Goal: Contribute content: Contribute content

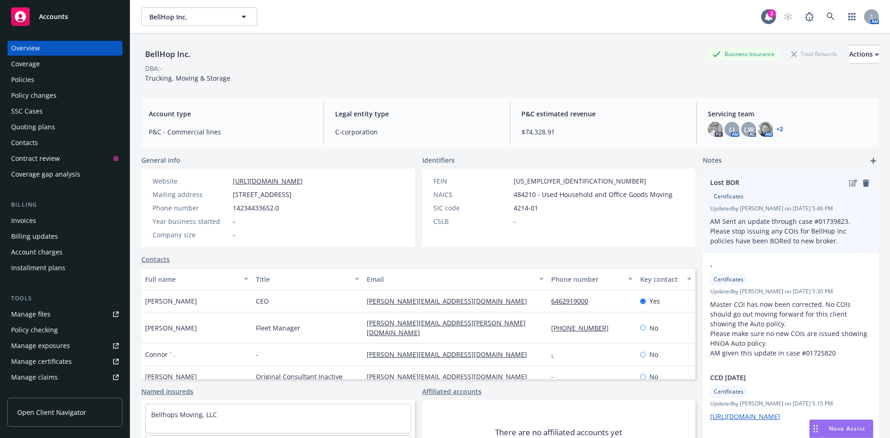
click at [812, 223] on p "AM Sent an update through case #01739823. Please stop issuing any COIs for Bell…" at bounding box center [790, 230] width 161 height 29
click at [849, 185] on icon "edit" at bounding box center [853, 182] width 8 height 7
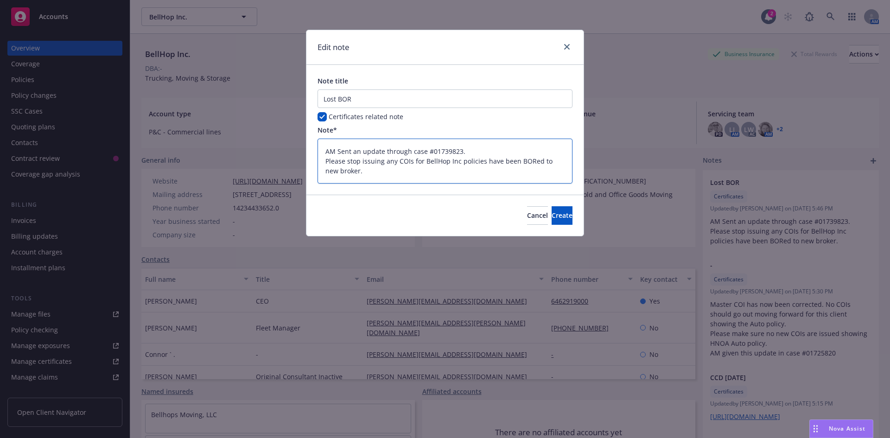
drag, startPoint x: 435, startPoint y: 149, endPoint x: 459, endPoint y: 150, distance: 24.1
click at [459, 150] on textarea "AM Sent an update through case #01739823. Please stop issuing any COIs for Bell…" at bounding box center [444, 161] width 255 height 45
click at [527, 219] on button "Cancel" at bounding box center [537, 215] width 21 height 19
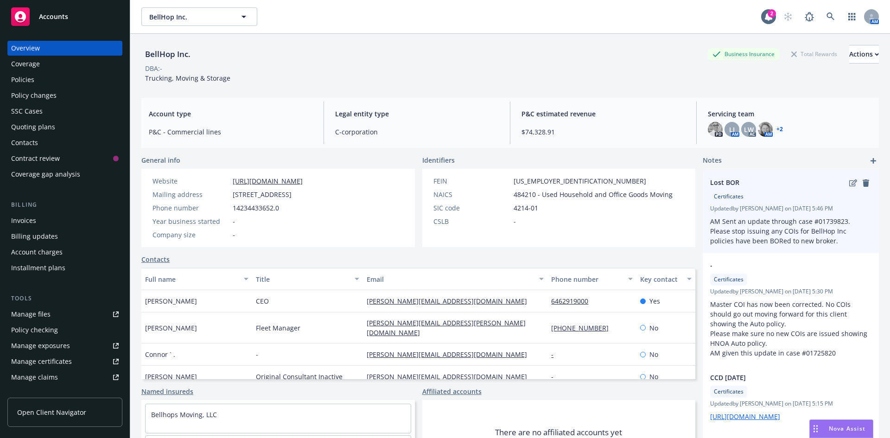
click at [849, 181] on icon "edit" at bounding box center [853, 182] width 8 height 7
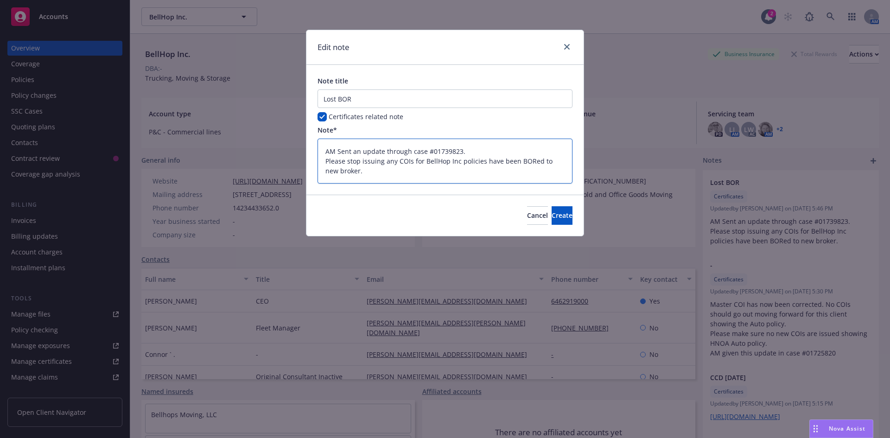
click at [408, 172] on textarea "AM Sent an update through case #01739823. Please stop issuing any COIs for Bell…" at bounding box center [444, 161] width 255 height 45
type textarea "x"
type textarea "AM Sent an update through case #01739823. Please stop issuing any COIs for Bell…"
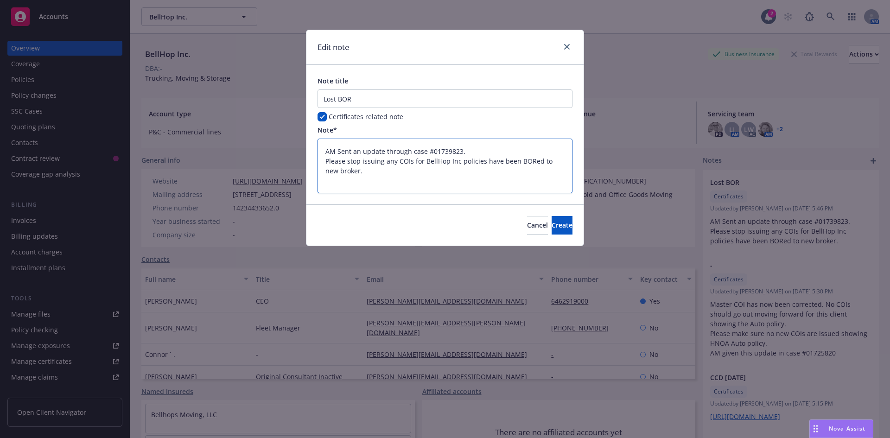
type textarea "x"
type textarea "AM Sent an update through case #01739823. Please stop issuing any COIs for Bell…"
type textarea "x"
type textarea "AM Sent an update through case #01739823. Please stop issuing any COIs for Bell…"
type textarea "x"
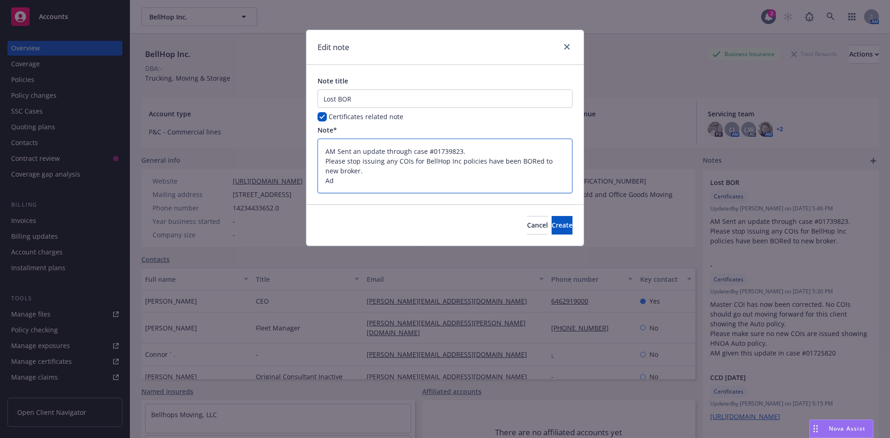
type textarea "AM Sent an update through case #01739823. Please stop issuing any COIs for Bell…"
type textarea "x"
type textarea "AM Sent an update through case #01739823. Please stop issuing any COIs for Bell…"
type textarea "x"
type textarea "AM Sent an update through case #01739823. Please stop issuing any COIs for Bell…"
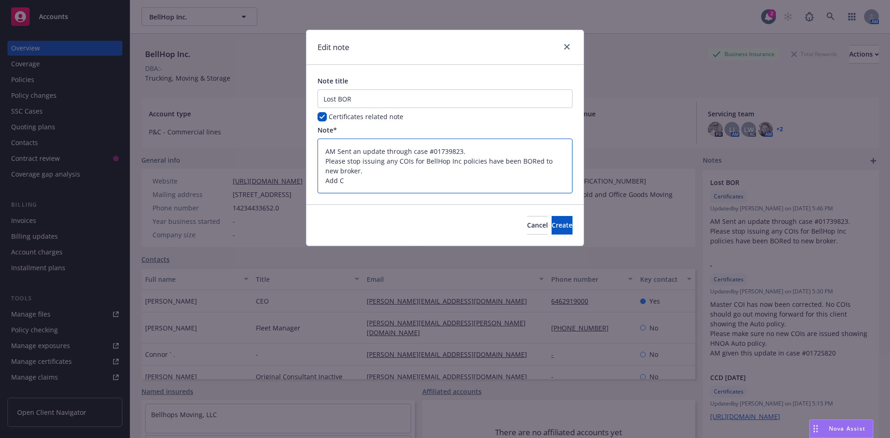
type textarea "x"
type textarea "AM Sent an update through case #01739823. Please stop issuing any COIs for Bell…"
type textarea "x"
type textarea "AM Sent an update through case #01739823. Please stop issuing any COIs for Bell…"
type textarea "x"
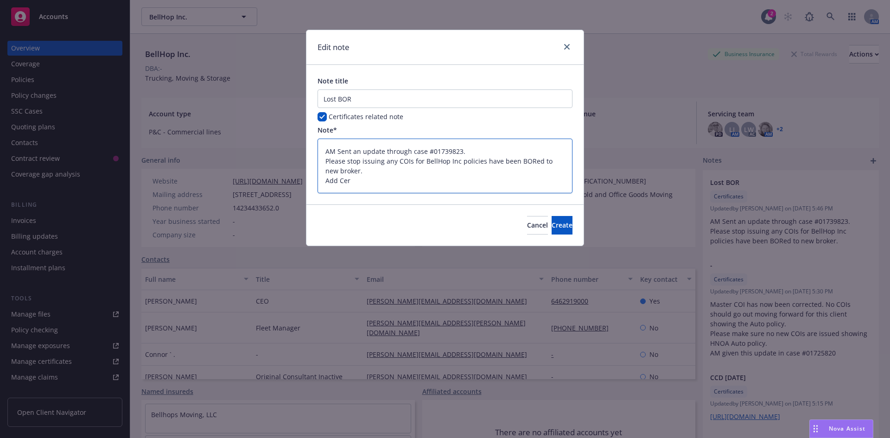
type textarea "AM Sent an update through case #01739823. Please stop issuing any COIs for Bell…"
type textarea "x"
type textarea "AM Sent an update through case #01739823. Please stop issuing any COIs for Bell…"
type textarea "x"
type textarea "AM Sent an update through case #01739823. Please stop issuing any COIs for Bell…"
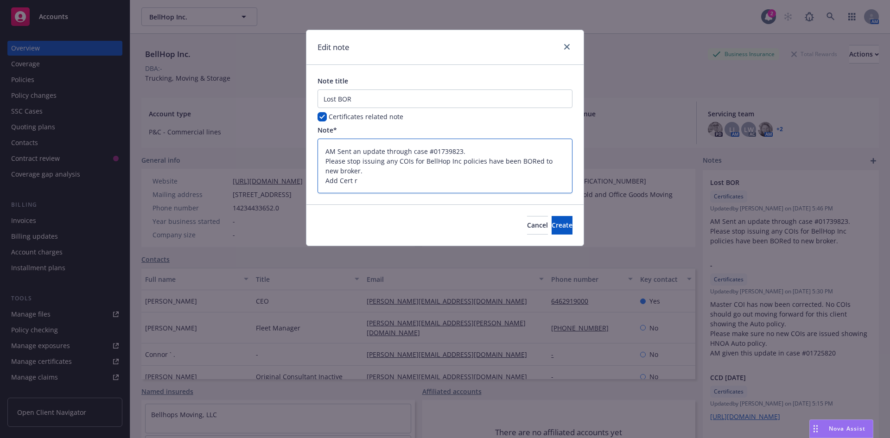
type textarea "x"
type textarea "AM Sent an update through case #01739823. Please stop issuing any COIs for Bell…"
type textarea "x"
type textarea "AM Sent an update through case #01739823. Please stop issuing any COIs for Bell…"
type textarea "x"
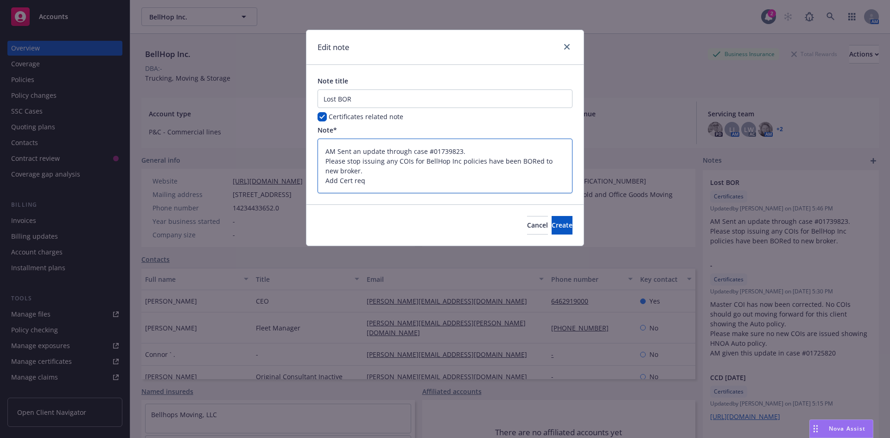
type textarea "AM Sent an update through case #01739823. Please stop issuing any COIs for Bell…"
type textarea "x"
type textarea "AM Sent an update through case #01739823. Please stop issuing any COIs for Bell…"
type textarea "x"
type textarea "AM Sent an update through case #01739823. Please stop issuing any COIs for Bell…"
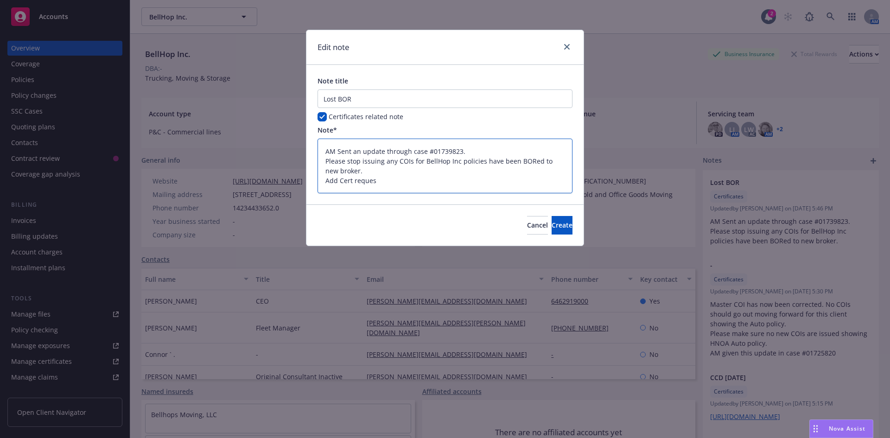
type textarea "x"
type textarea "AM Sent an update through case #01739823. Please stop issuing any COIs for Bell…"
drag, startPoint x: 339, startPoint y: 182, endPoint x: 306, endPoint y: 186, distance: 32.7
click at [306, 186] on div "Note title Lost BOR Certificates related note Note* AM Sent an update through c…" at bounding box center [444, 134] width 277 height 139
type textarea "x"
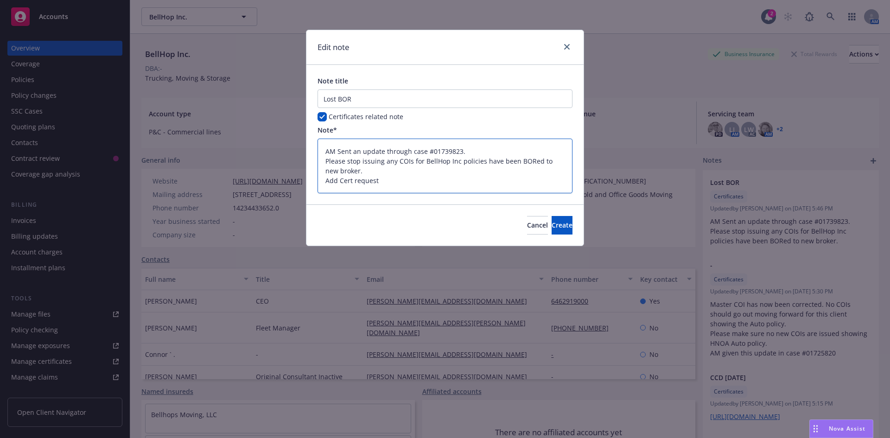
type textarea "AM Sent an update through case #01739823. Please stop issuing any COIs for Bell…"
type textarea "x"
type textarea "AM Sent an update through case #01739823. Please stop issuing any COIs for Bell…"
type textarea "x"
type textarea "AM Sent an update through case #01739823. Please stop issuing any COIs for Bell…"
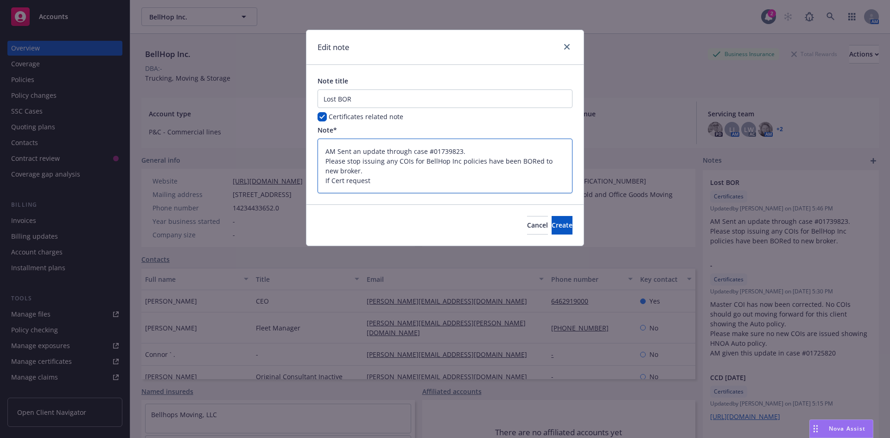
type textarea "x"
type textarea "AM Sent an update through case #01739823. Please stop issuing any COIs for Bell…"
type textarea "x"
type textarea "AM Sent an update through case #01739823. Please stop issuing any COIs for Bell…"
type textarea "x"
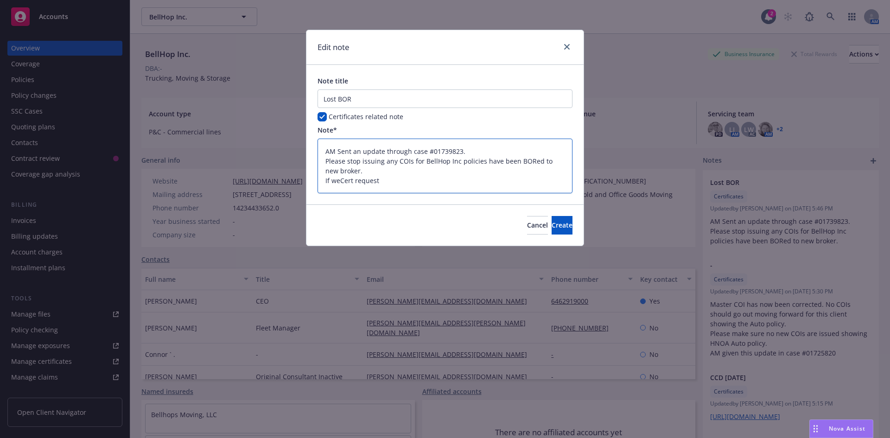
type textarea "AM Sent an update through case #01739823. Please stop issuing any COIs for Bell…"
type textarea "x"
type textarea "AM Sent an update through case #01739823. Please stop issuing any COIs for Bell…"
type textarea "x"
type textarea "AM Sent an update through case #01739823. Please stop issuing any COIs for Bell…"
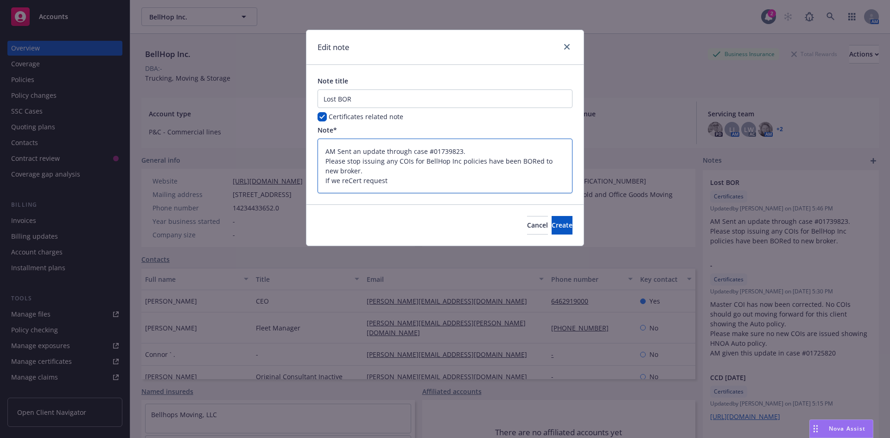
type textarea "x"
type textarea "AM Sent an update through case #01739823. Please stop issuing any COIs for Bell…"
type textarea "x"
type textarea "AM Sent an update through case #01739823. Please stop issuing any COIs for Bell…"
type textarea "x"
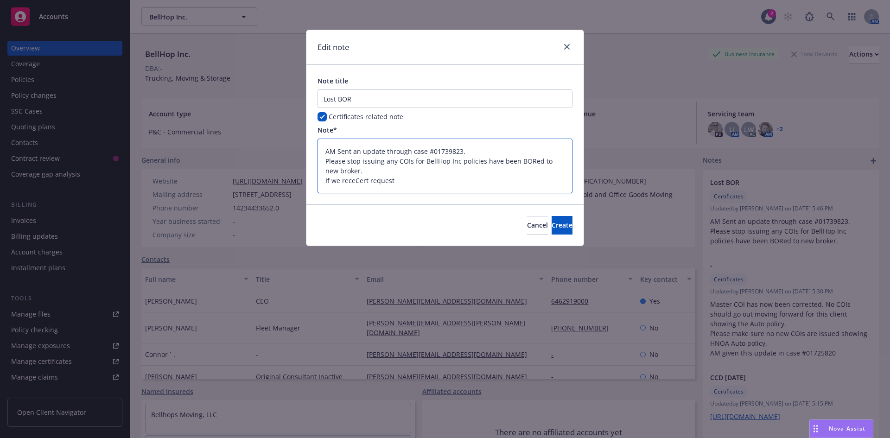
type textarea "AM Sent an update through case #01739823. Please stop issuing any COIs for Bell…"
type textarea "x"
type textarea "AM Sent an update through case #01739823. Please stop issuing any COIs for Bell…"
type textarea "x"
type textarea "AM Sent an update through case #01739823. Please stop issuing any COIs for Bell…"
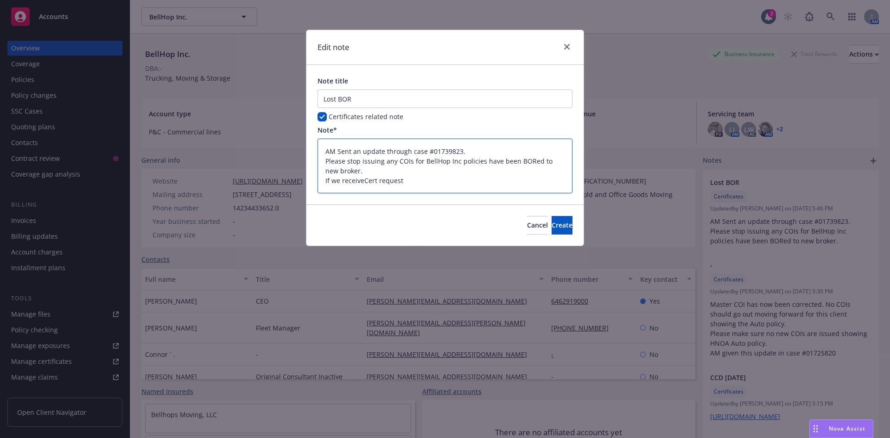
type textarea "x"
type textarea "AM Sent an update through case #01739823. Please stop issuing any COIs for Bell…"
type textarea "x"
type textarea "AM Sent an update through case #01739823. Please stop issuing any COIs for Bell…"
type textarea "x"
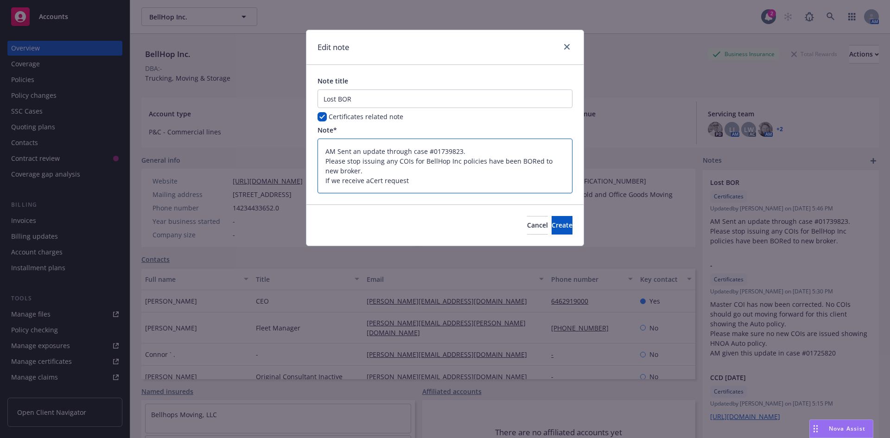
type textarea "AM Sent an update through case #01739823. Please stop issuing any COIs for Bell…"
click at [438, 181] on textarea "AM Sent an update through case #01739823. Please stop issuing any COIs for Bell…" at bounding box center [444, 166] width 255 height 55
type textarea "x"
type textarea "AM Sent an update through case #01739823. Please stop issuing any COIs for Bell…"
type textarea "x"
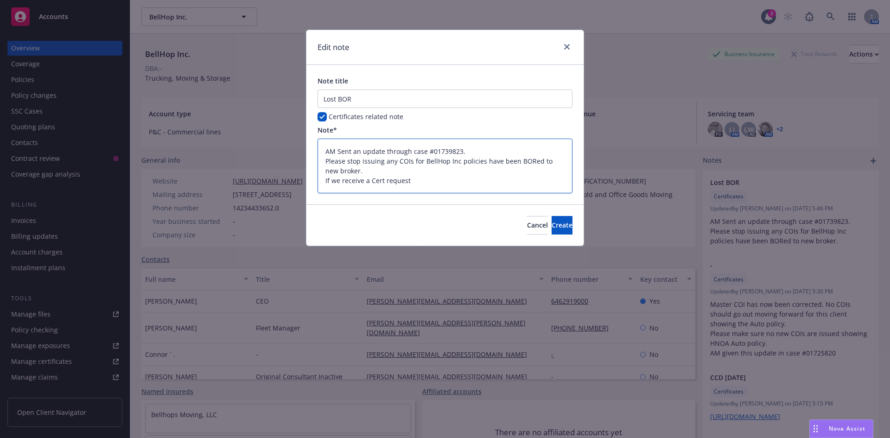
type textarea "AM Sent an update through case #01739823. Please stop issuing any COIs for Bell…"
type textarea "x"
type textarea "AM Sent an update through case #01739823. Please stop issuing any COIs for Bell…"
type textarea "x"
type textarea "AM Sent an update through case #01739823. Please stop issuing any COIs for Bell…"
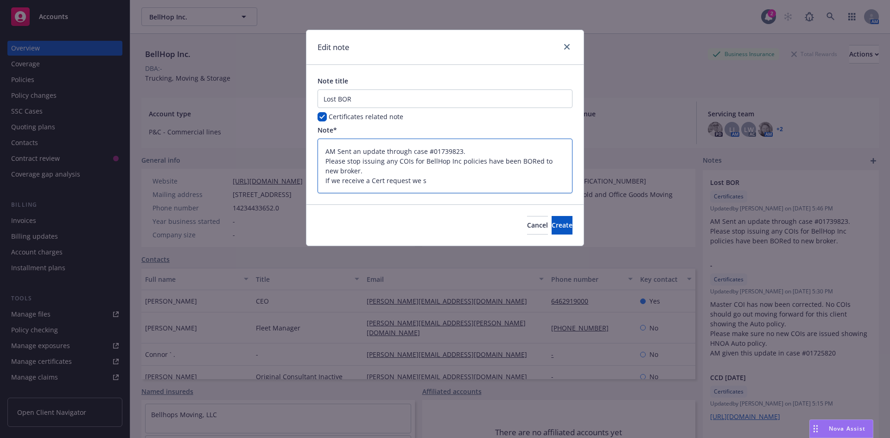
type textarea "x"
type textarea "AM Sent an update through case #01739823. Please stop issuing any COIs for Bell…"
type textarea "x"
type textarea "AM Sent an update through case #01739823. Please stop issuing any COIs for Bell…"
type textarea "x"
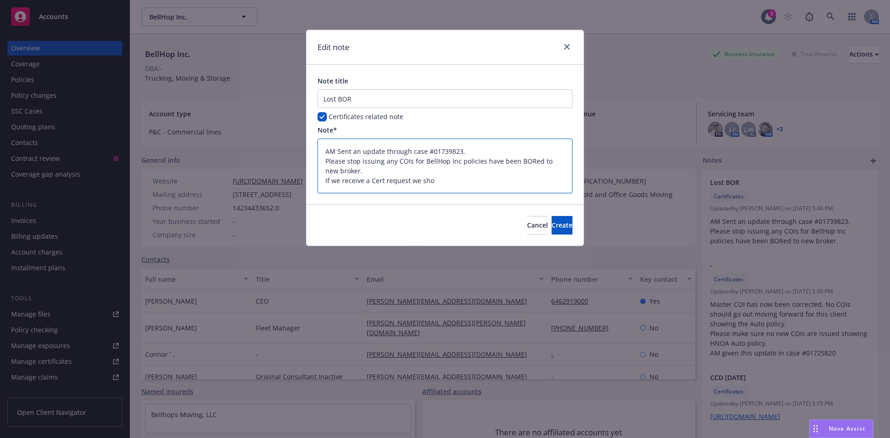
type textarea "AM Sent an update through case #01739823. Please stop issuing any COIs for Bell…"
type textarea "x"
type textarea "AM Sent an update through case #01739823. Please stop issuing any COIs for Bell…"
type textarea "x"
type textarea "AM Sent an update through case #01739823. Please stop issuing any COIs for Bell…"
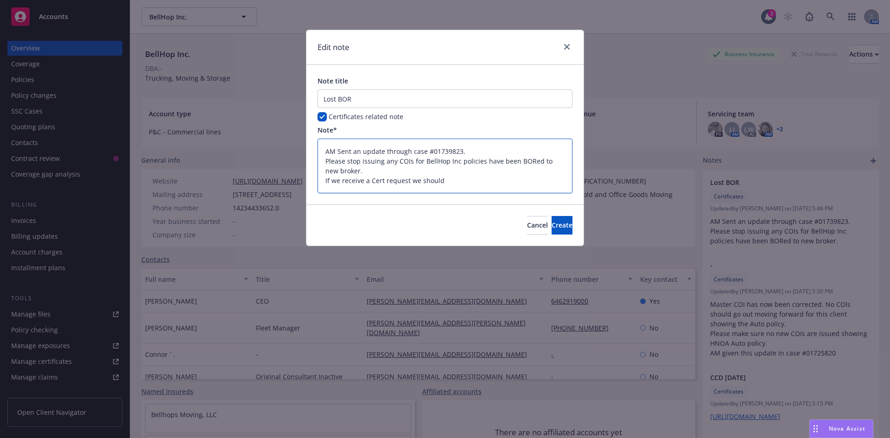
type textarea "x"
type textarea "AM Sent an update through case #01739823. Please stop issuing any COIs for Bell…"
type textarea "x"
type textarea "AM Sent an update through case #01739823. Please stop issuing any COIs for Bell…"
type textarea "x"
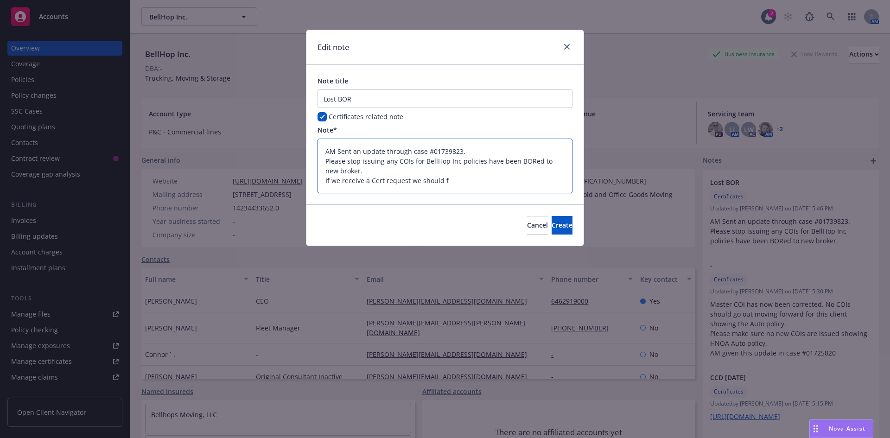
type textarea "AM Sent an update through case #01739823. Please stop issuing any COIs for Bell…"
type textarea "x"
type textarea "AM Sent an update through case #01739823. Please stop issuing any COIs for Bell…"
type textarea "x"
type textarea "AM Sent an update through case #01739823. Please stop issuing any COIs for Bell…"
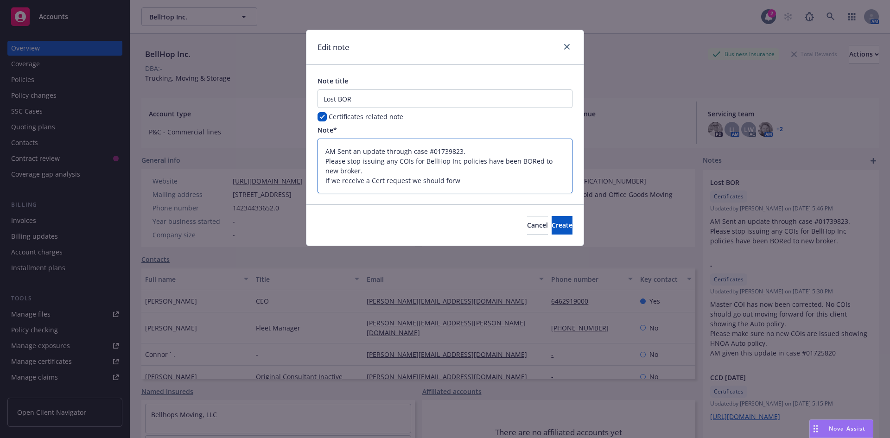
type textarea "x"
type textarea "AM Sent an update through case #01739823. Please stop issuing any COIs for Bell…"
type textarea "x"
type textarea "AM Sent an update through case #01739823. Please stop issuing any COIs for Bell…"
type textarea "x"
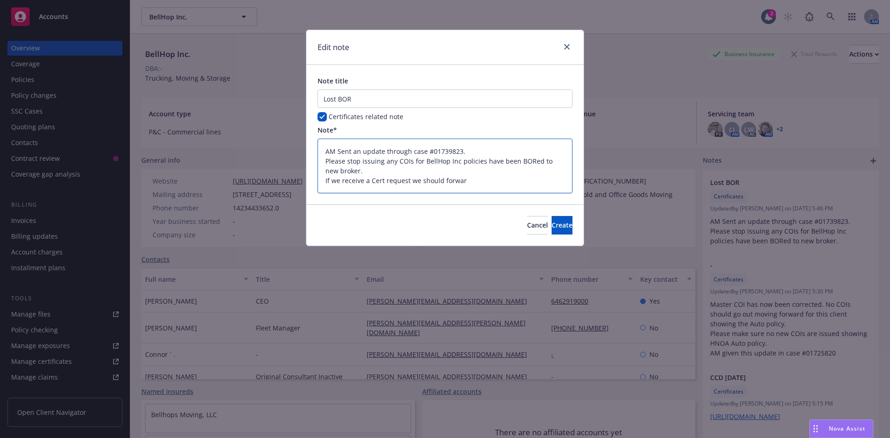
type textarea "AM Sent an update through case #01739823. Please stop issuing any COIs for Bell…"
type textarea "x"
type textarea "AM Sent an update through case #01739823. Please stop issuing any COIs for Bell…"
type textarea "x"
type textarea "AM Sent an update through case #01739823. Please stop issuing any COIs for Bell…"
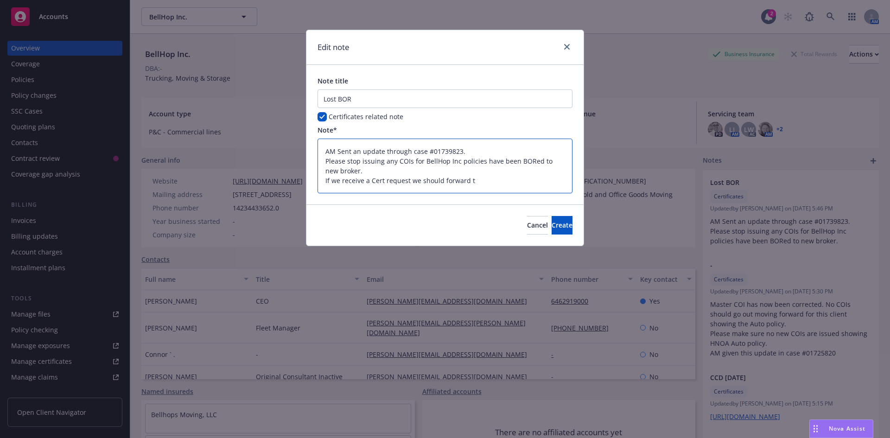
type textarea "x"
type textarea "AM Sent an update through case #01739823. Please stop issuing any COIs for Bell…"
type textarea "x"
type textarea "AM Sent an update through case #01739823. Please stop issuing any COIs for Bell…"
type textarea "x"
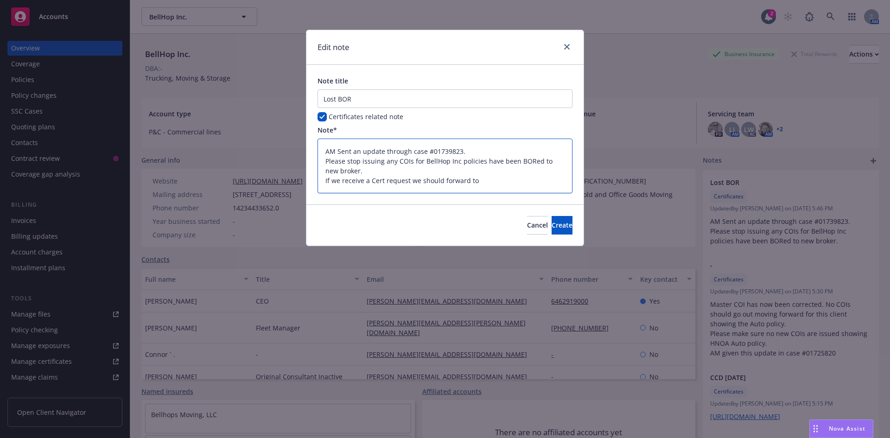
type textarea "AM Sent an update through case #01739823. Please stop issuing any COIs for Bell…"
type textarea "x"
type textarea "AM Sent an update through case #01739823. Please stop issuing any COIs for Bell…"
type textarea "x"
type textarea "AM Sent an update through case #01739823. Please stop issuing any COIs for Bell…"
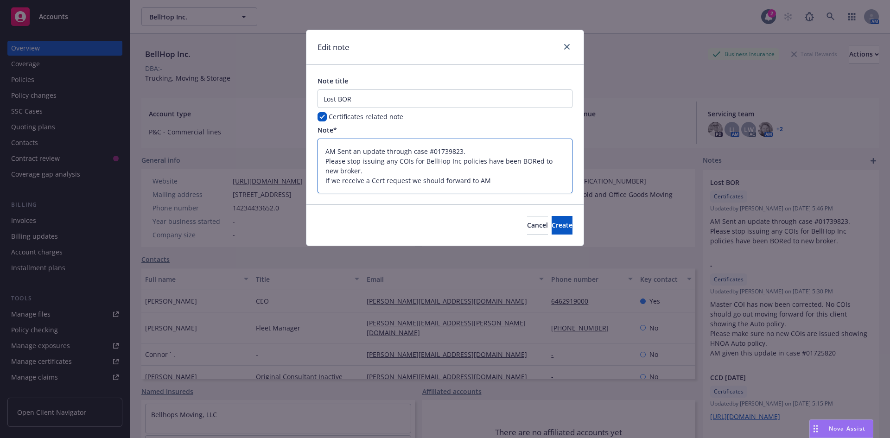
type textarea "x"
type textarea "AM Sent an update through case #01739823. Please stop issuing any COIs for Bell…"
type textarea "x"
type textarea "AM Sent an update through case #01739823. Please stop issuing any COIs for Bell…"
type textarea "x"
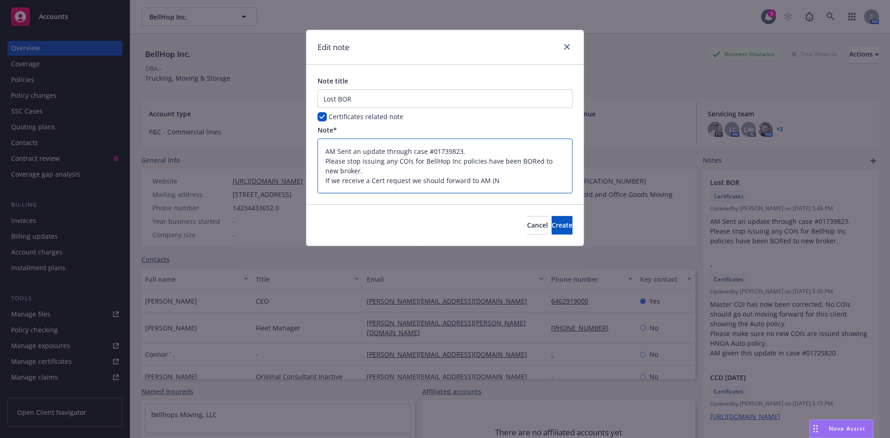
type textarea "AM Sent an update through case #01739823. Please stop issuing any COIs for Bell…"
type textarea "x"
type textarea "AM Sent an update through case #01739823. Please stop issuing any COIs for Bell…"
type textarea "x"
type textarea "AM Sent an update through case #01739823. Please stop issuing any COIs for Bell…"
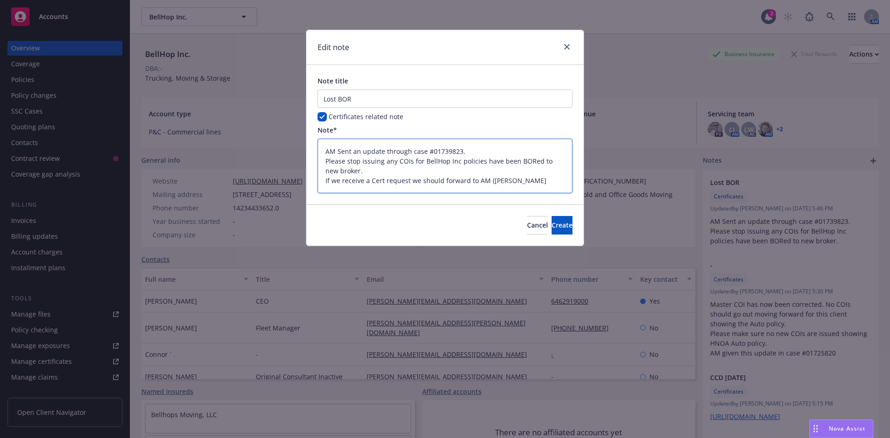
type textarea "x"
type textarea "AM Sent an update through case #01739823. Please stop issuing any COIs for Bell…"
type textarea "x"
type textarea "AM Sent an update through case #01739823. Please stop issuing any COIs for Bell…"
type textarea "x"
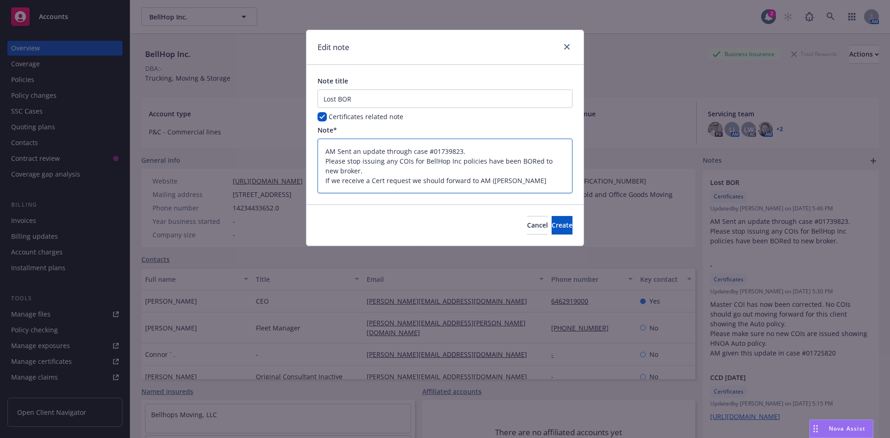
type textarea "AM Sent an update through case #01739823. Please stop issuing any COIs for Bell…"
type textarea "x"
type textarea "AM Sent an update through case #01739823. Please stop issuing any COIs for Bell…"
type textarea "x"
type textarea "AM Sent an update through case #01739823. Please stop issuing any COIs for Bell…"
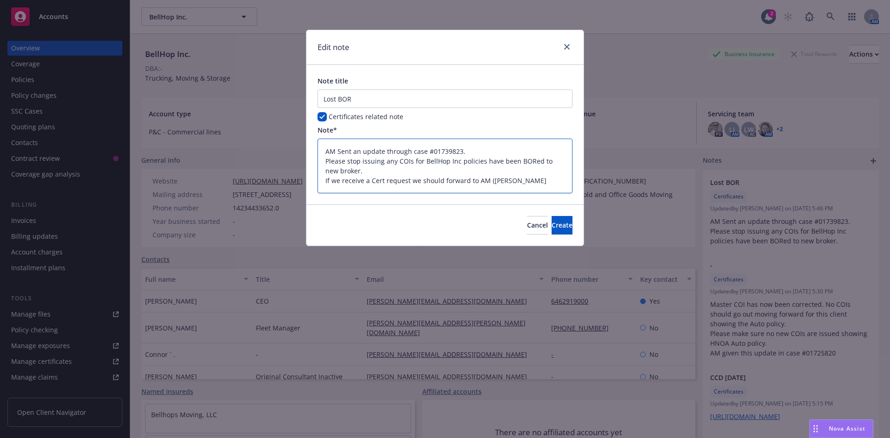
type textarea "x"
type textarea "AM Sent an update through case #01739823. Please stop issuing any COIs for Bell…"
type textarea "x"
type textarea "AM Sent an update through case #01739823. Please stop issuing any COIs for Bell…"
type textarea "x"
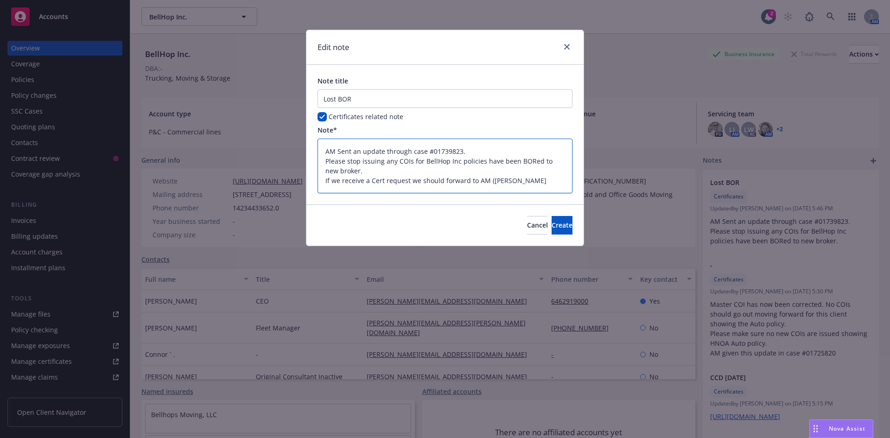
type textarea "AM Sent an update through case #01739823. Please stop issuing any COIs for Bell…"
type textarea "x"
type textarea "AM Sent an update through case #01739823. Please stop issuing any COIs for Bell…"
type textarea "x"
type textarea "AM Sent an update through case #01739823. Please stop issuing any COIs for Bell…"
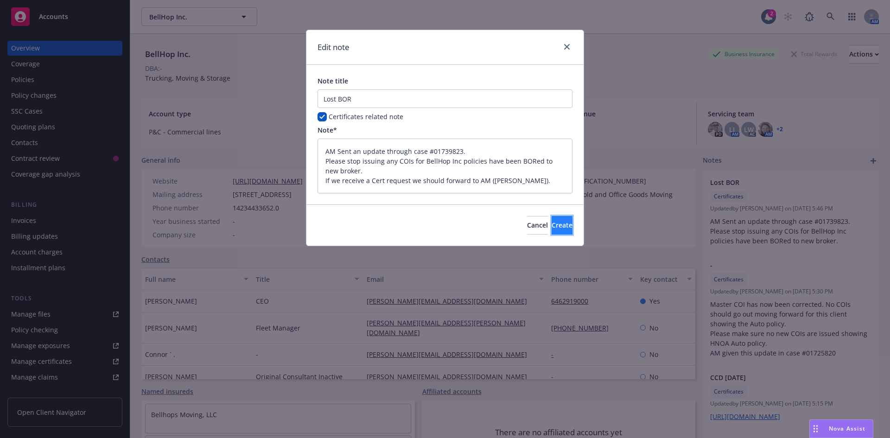
click at [559, 226] on button "Create" at bounding box center [561, 225] width 21 height 19
type textarea "x"
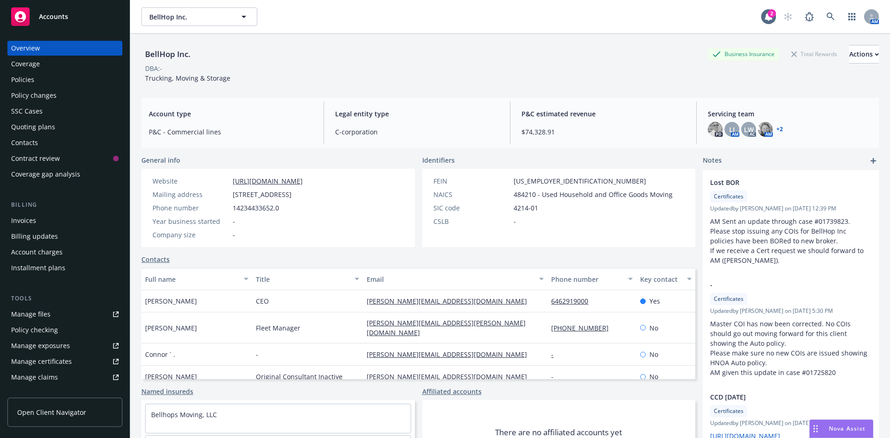
click at [776, 127] on link "+ 2" at bounding box center [779, 130] width 6 height 6
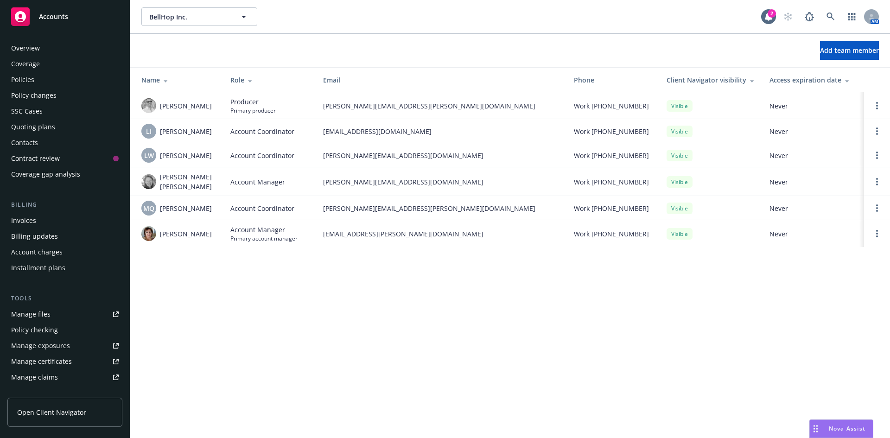
click at [56, 49] on div "Overview" at bounding box center [65, 48] width 108 height 15
